Goal: Check status: Check status

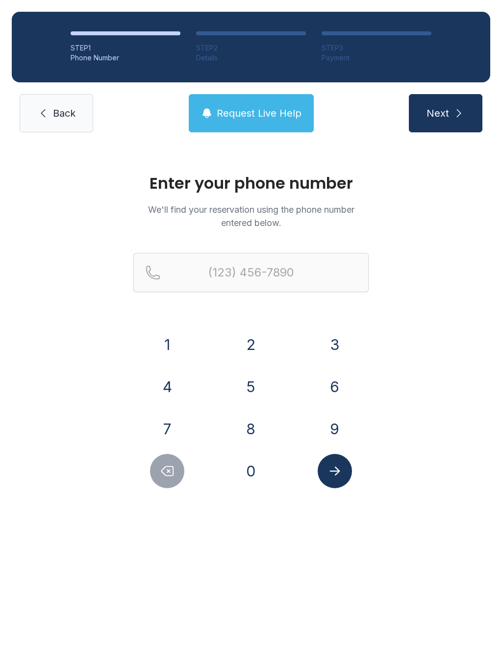
click at [336, 383] on button "6" at bounding box center [335, 387] width 34 height 34
click at [248, 476] on button "0" at bounding box center [251, 471] width 34 height 34
click at [339, 428] on button "9" at bounding box center [335, 429] width 34 height 34
click at [334, 379] on button "6" at bounding box center [335, 387] width 34 height 34
click at [341, 334] on button "3" at bounding box center [335, 344] width 34 height 34
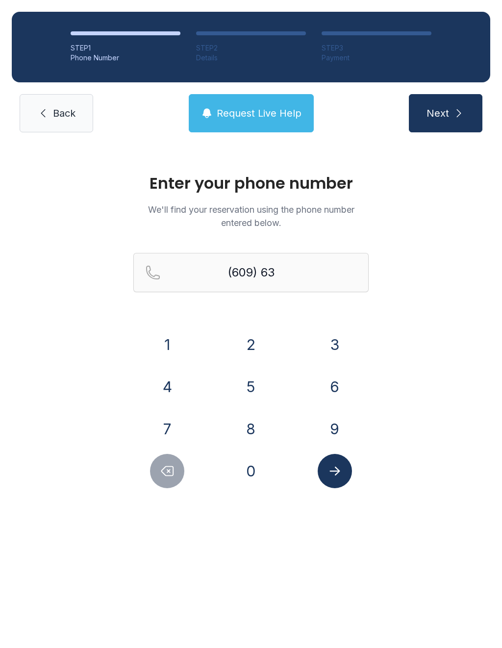
click at [253, 392] on button "5" at bounding box center [251, 387] width 34 height 34
click at [170, 348] on button "1" at bounding box center [167, 344] width 34 height 34
click at [165, 432] on button "7" at bounding box center [167, 429] width 34 height 34
click at [170, 351] on button "1" at bounding box center [167, 344] width 34 height 34
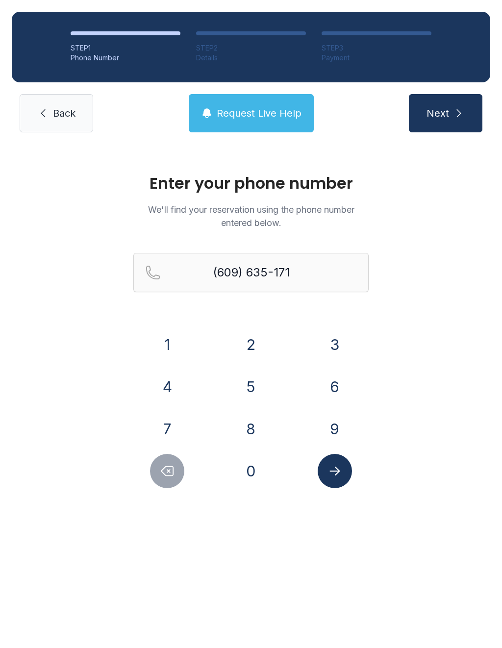
type input "[PHONE_NUMBER]"
click at [336, 469] on icon "Submit lookup form" at bounding box center [334, 471] width 15 height 15
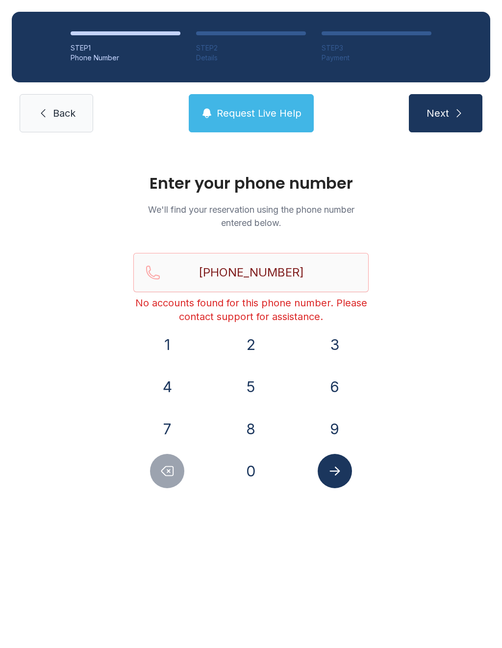
click at [76, 120] on link "Back" at bounding box center [57, 113] width 74 height 38
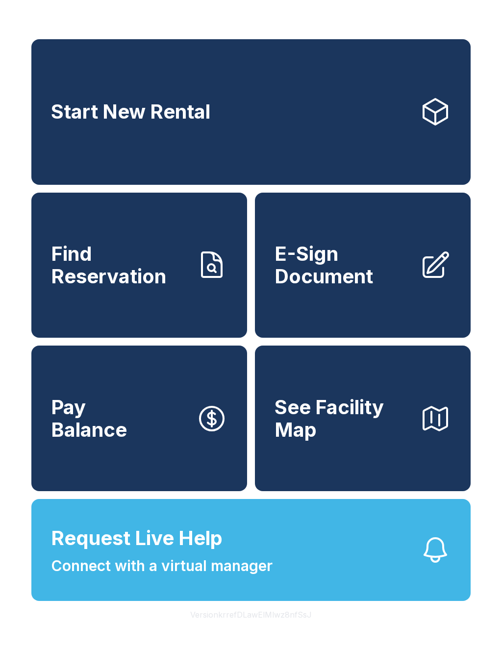
click at [313, 562] on button "Request Live Help Connect with a virtual manager" at bounding box center [250, 550] width 439 height 102
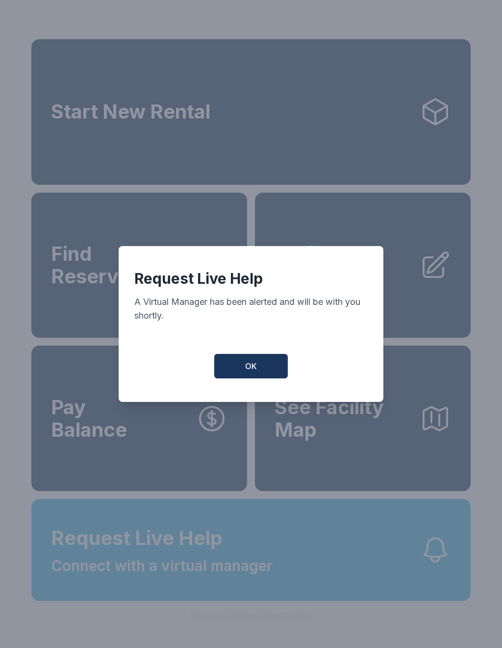
click at [254, 372] on span "OK" at bounding box center [251, 366] width 12 height 12
